Goal: Task Accomplishment & Management: Complete application form

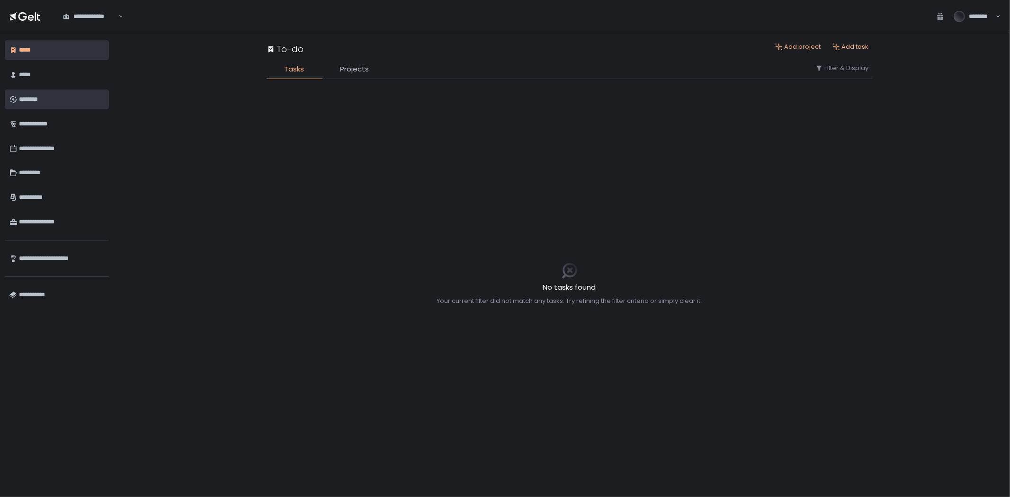
click at [40, 104] on div "********" at bounding box center [61, 99] width 85 height 16
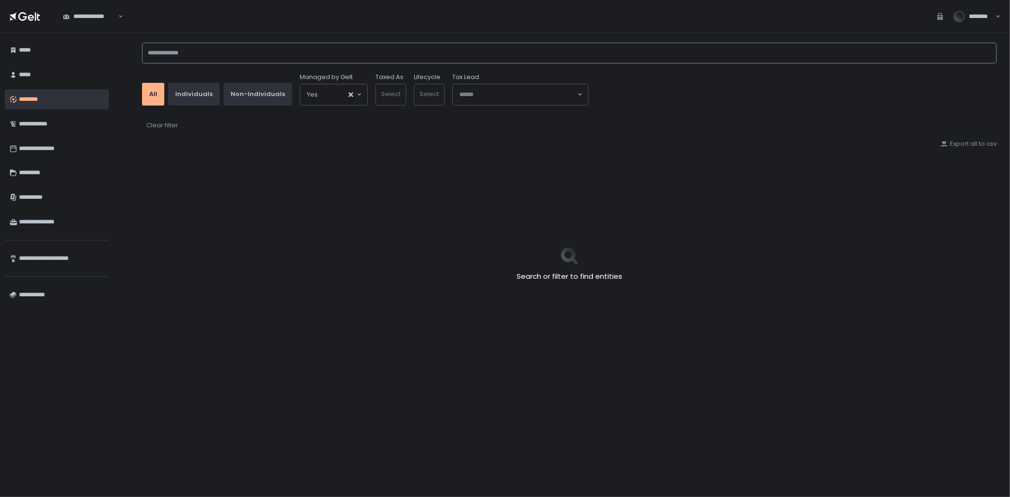
click at [312, 49] on input at bounding box center [569, 53] width 855 height 21
click at [311, 57] on input at bounding box center [569, 53] width 855 height 21
type input "******"
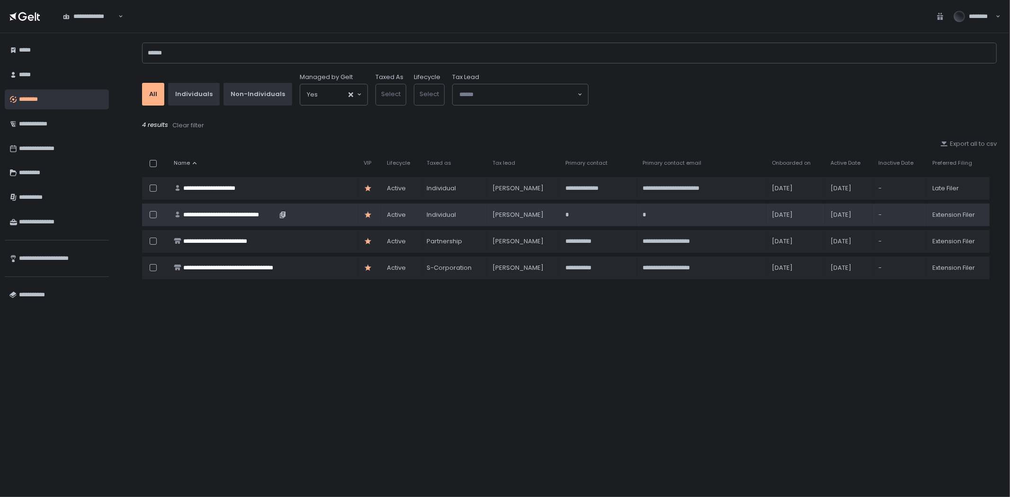
click at [239, 212] on div "**********" at bounding box center [230, 215] width 94 height 9
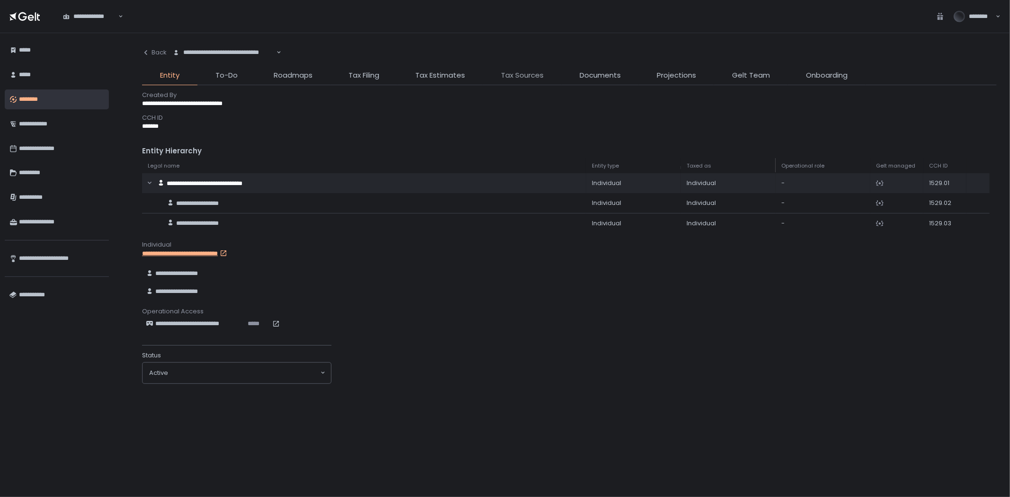
click at [524, 77] on span "Tax Sources" at bounding box center [522, 75] width 43 height 11
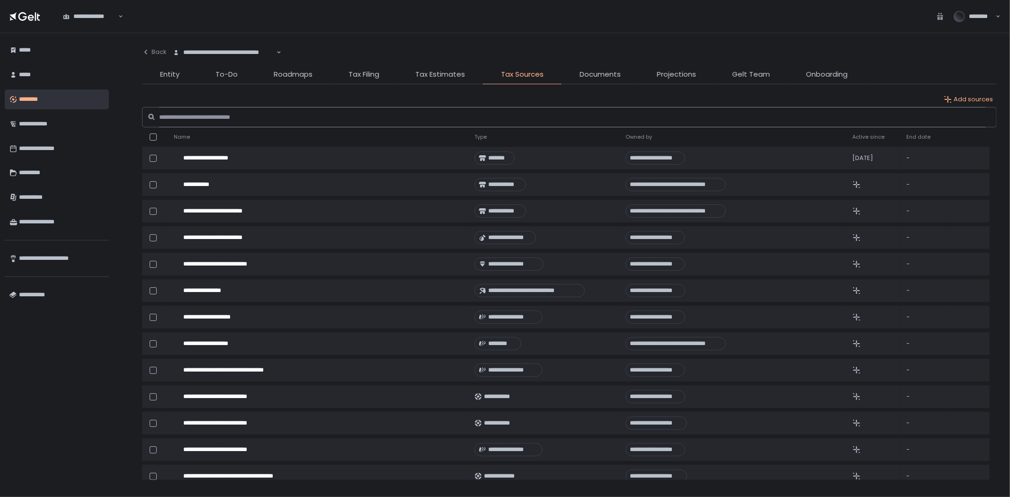
click at [315, 123] on input at bounding box center [572, 117] width 827 height 21
click at [578, 76] on li "Documents" at bounding box center [600, 76] width 77 height 15
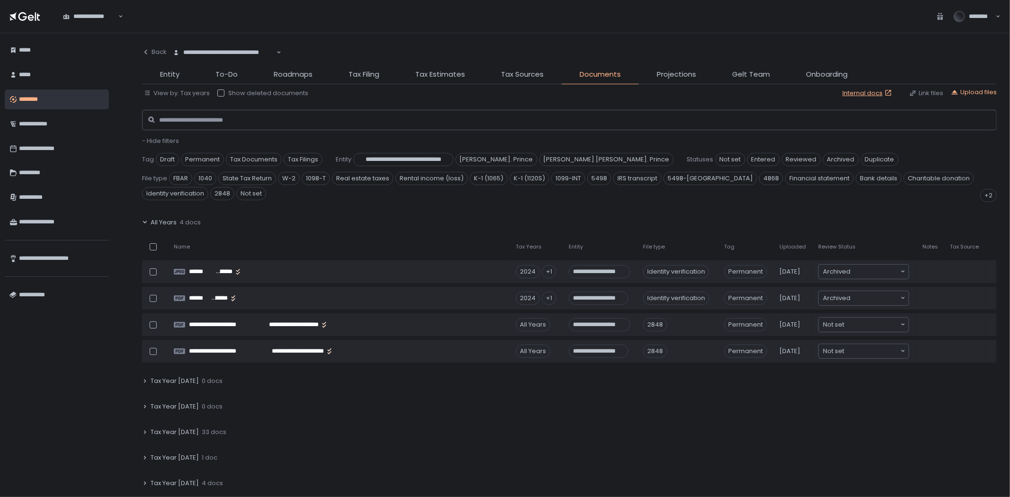
click at [148, 223] on div "All Years 4 docs" at bounding box center [569, 223] width 855 height 22
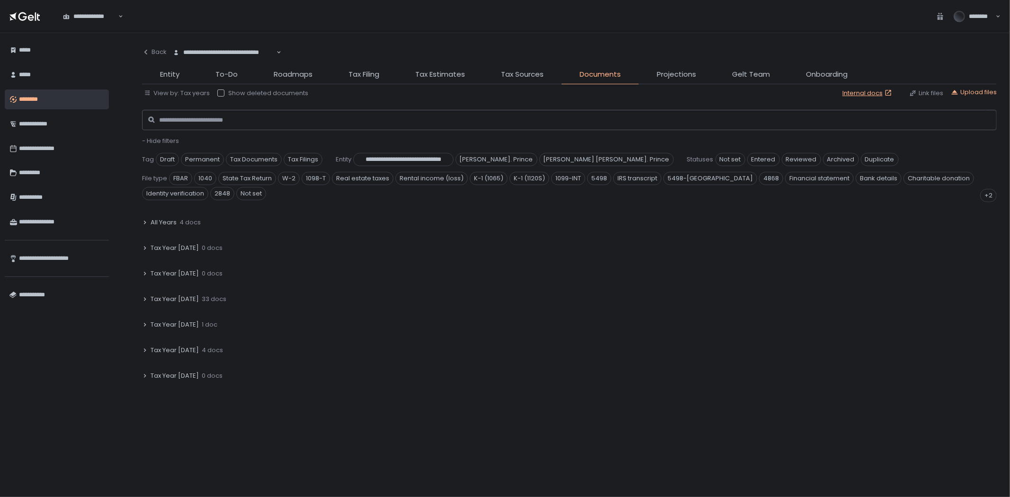
click at [147, 300] on icon at bounding box center [145, 300] width 6 height 6
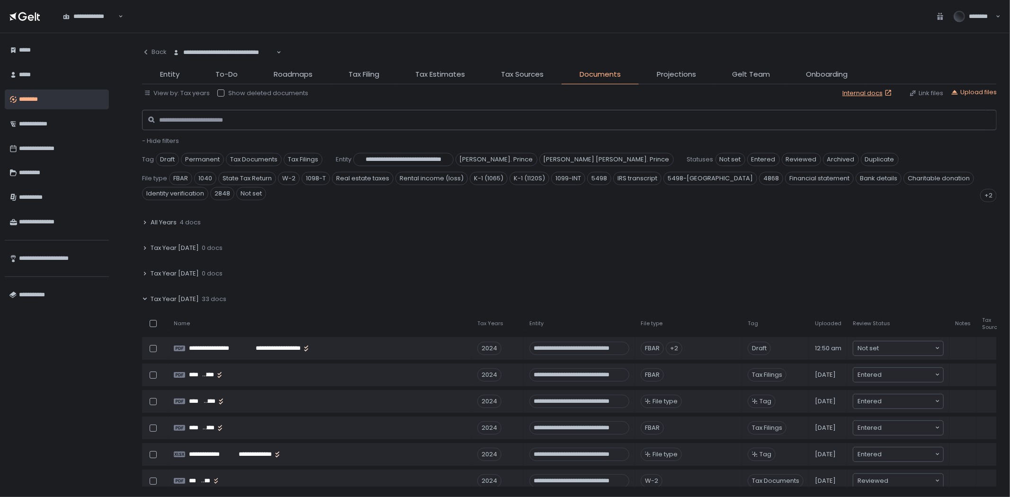
click at [148, 300] on div "Tax Year [DATE] 33 docs" at bounding box center [569, 299] width 855 height 22
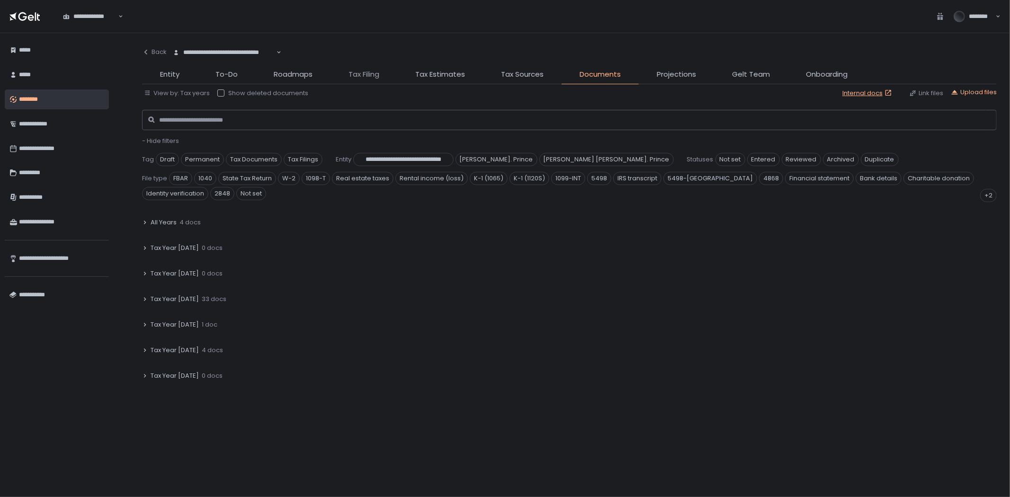
click at [372, 71] on span "Tax Filing" at bounding box center [364, 74] width 31 height 11
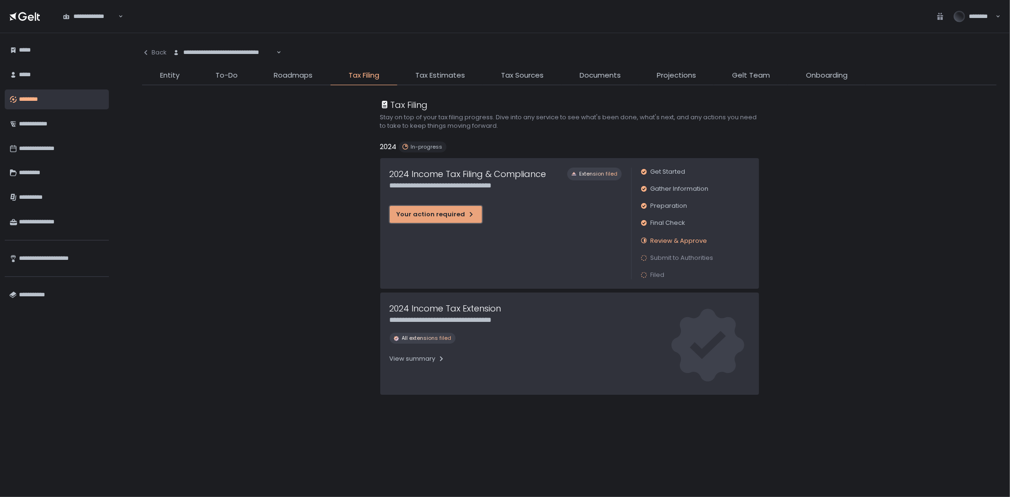
click at [444, 214] on div "Your action required" at bounding box center [436, 214] width 78 height 9
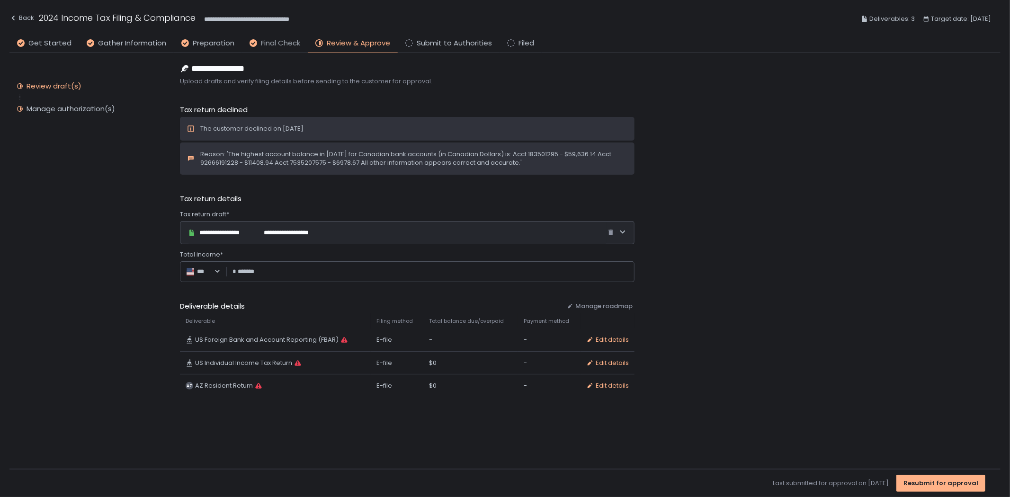
click at [289, 42] on span "Final Check" at bounding box center [280, 43] width 39 height 11
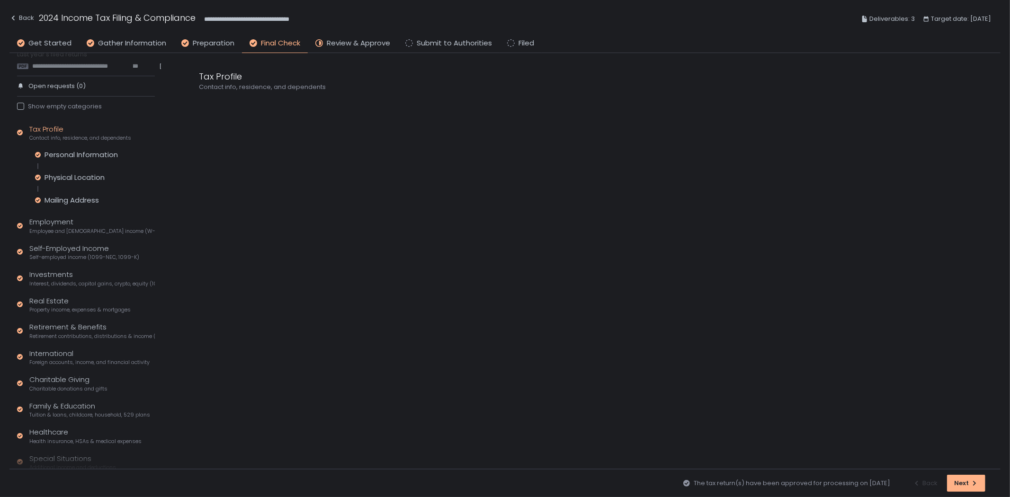
scroll to position [53, 0]
click at [333, 45] on span "Review & Approve" at bounding box center [358, 43] width 63 height 11
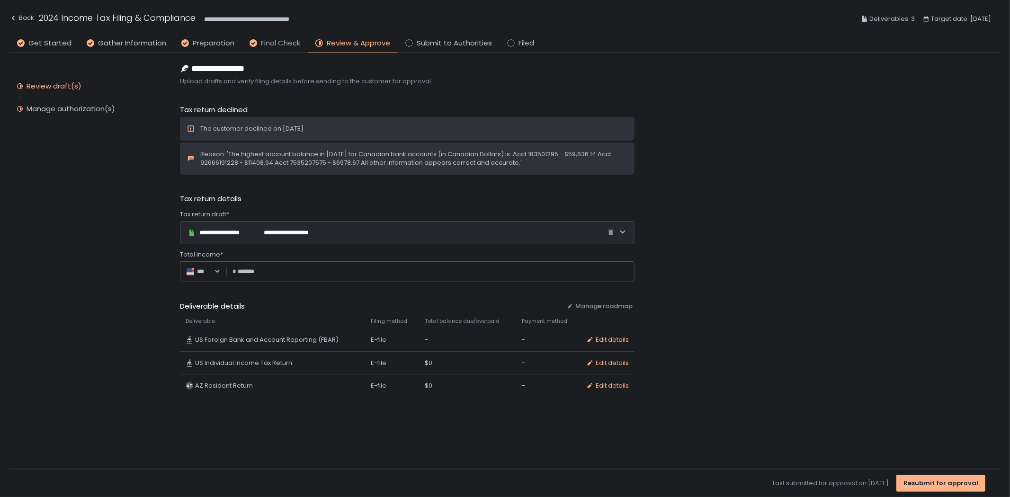
click at [264, 45] on span "Final Check" at bounding box center [280, 43] width 39 height 11
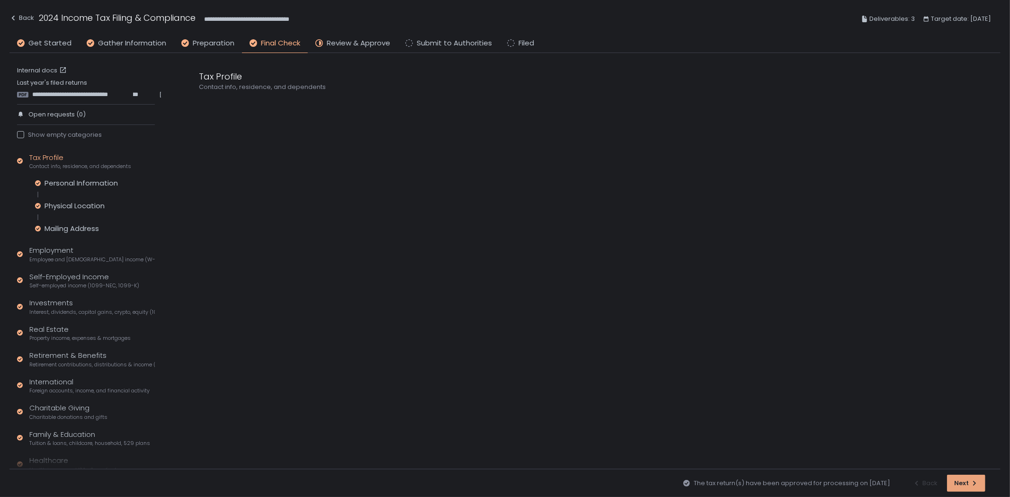
click at [973, 485] on icon "button" at bounding box center [974, 483] width 3 height 5
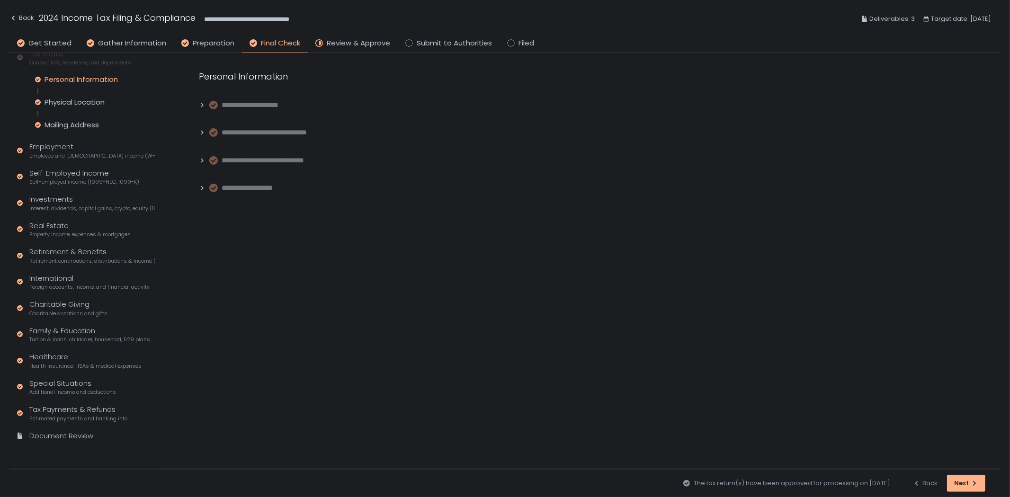
scroll to position [106, 0]
click at [349, 41] on span "Review & Approve" at bounding box center [358, 43] width 63 height 11
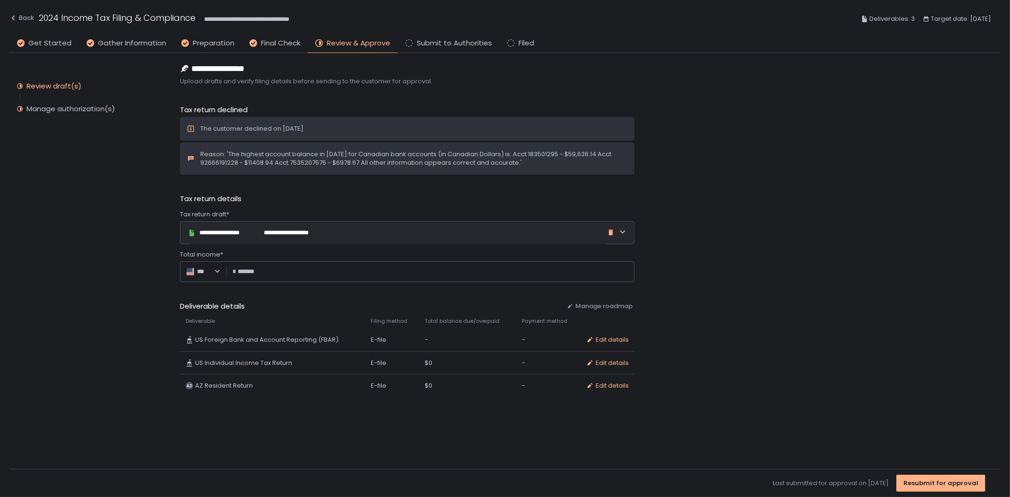
click at [608, 235] on icon "button" at bounding box center [611, 233] width 8 height 8
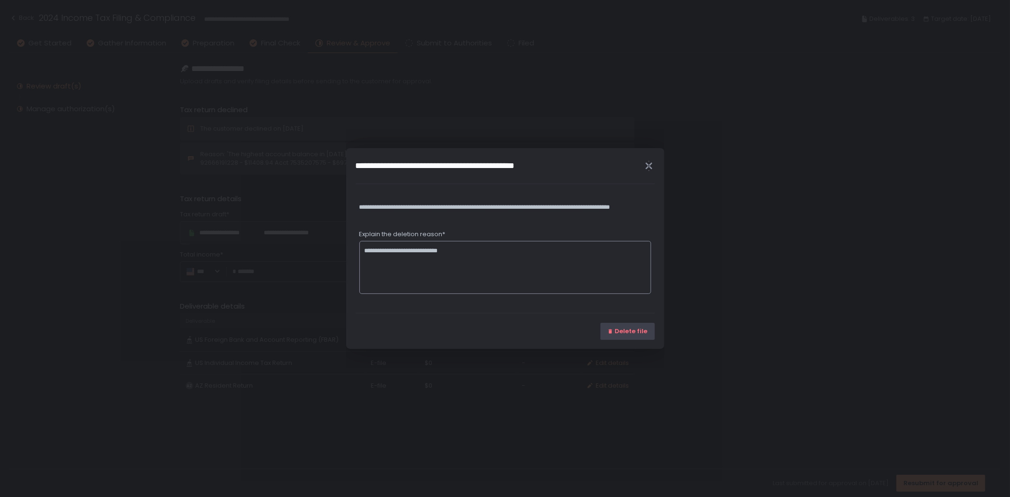
type textarea "**********"
click at [649, 333] on button "Delete file" at bounding box center [628, 331] width 54 height 17
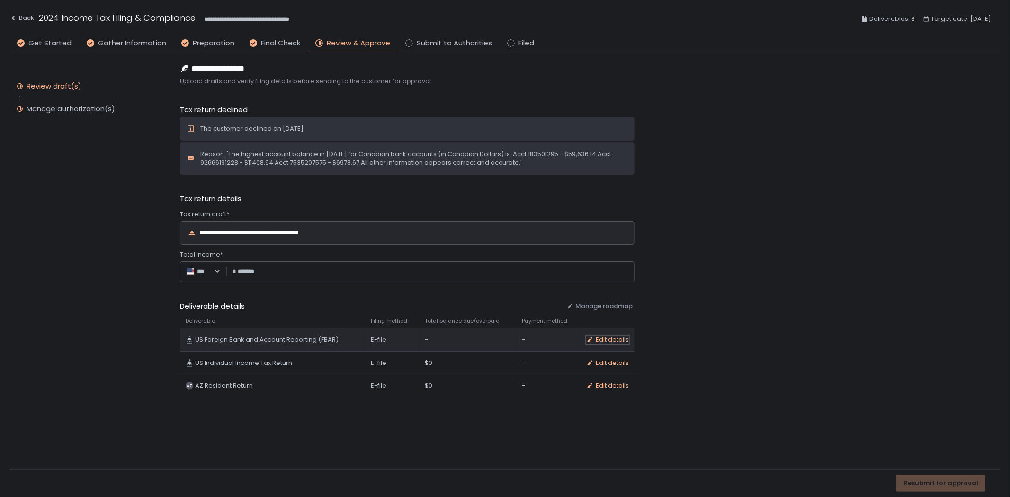
click at [610, 337] on div "Edit details" at bounding box center [607, 340] width 43 height 9
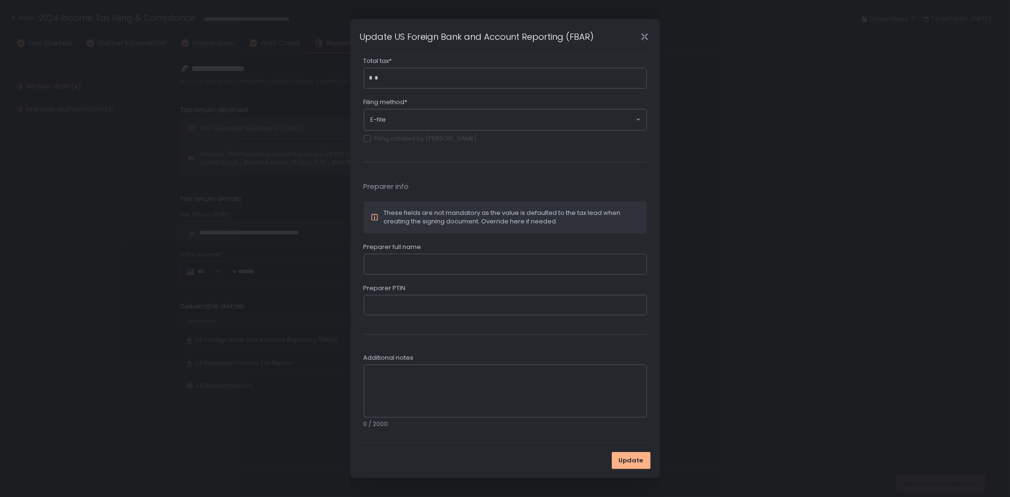
scroll to position [84, 0]
type input "******"
click at [643, 35] on icon "Close" at bounding box center [645, 37] width 7 height 12
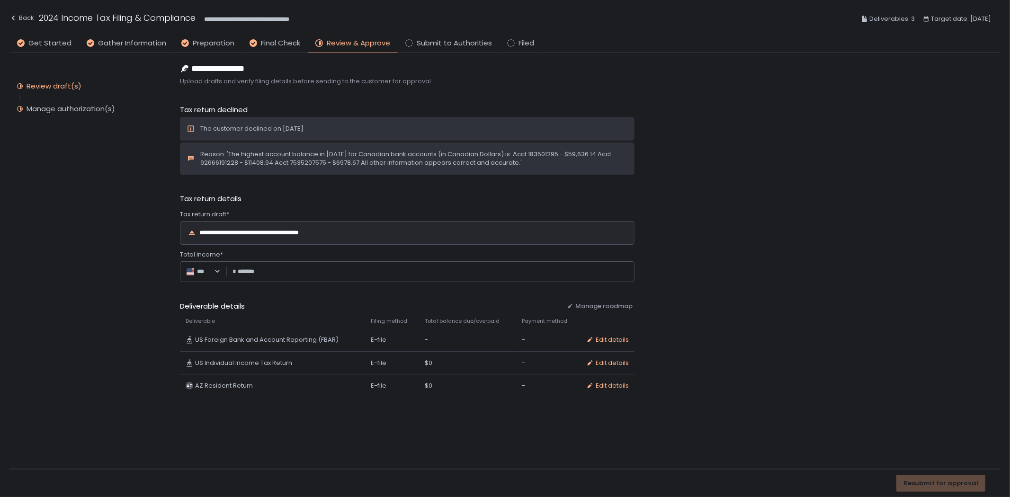
click at [248, 236] on div "**********" at bounding box center [266, 233] width 135 height 6
click at [930, 486] on div "Resubmit for approval" at bounding box center [941, 483] width 75 height 9
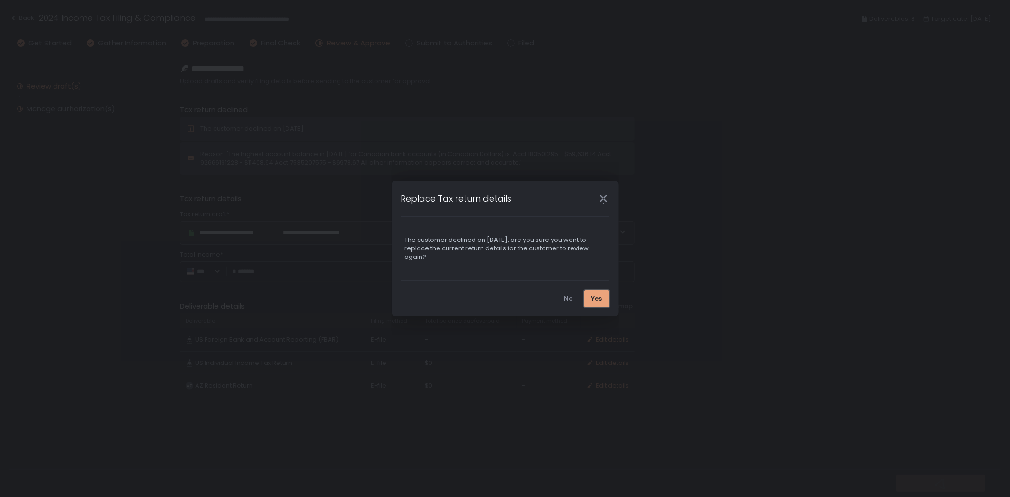
click at [597, 297] on div "Yes" at bounding box center [597, 299] width 11 height 9
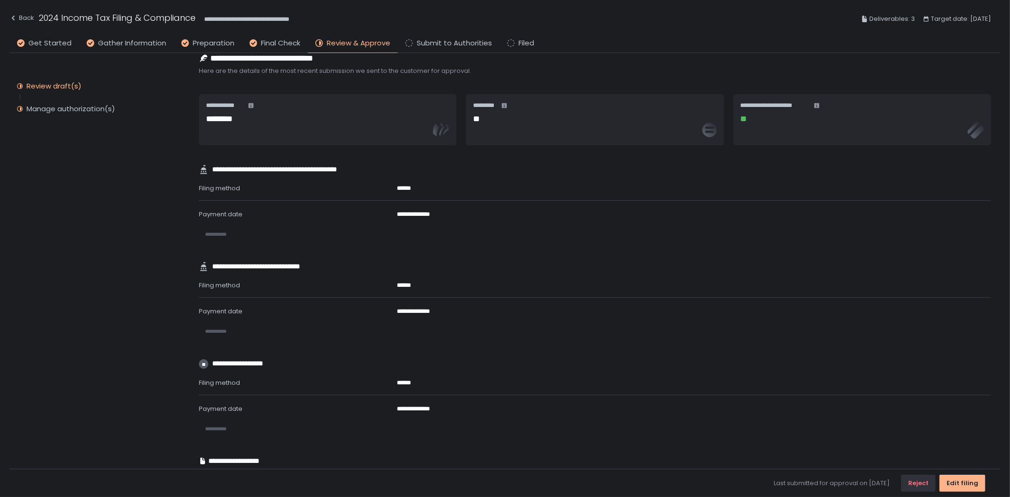
scroll to position [0, 0]
